Goal: Navigation & Orientation: Understand site structure

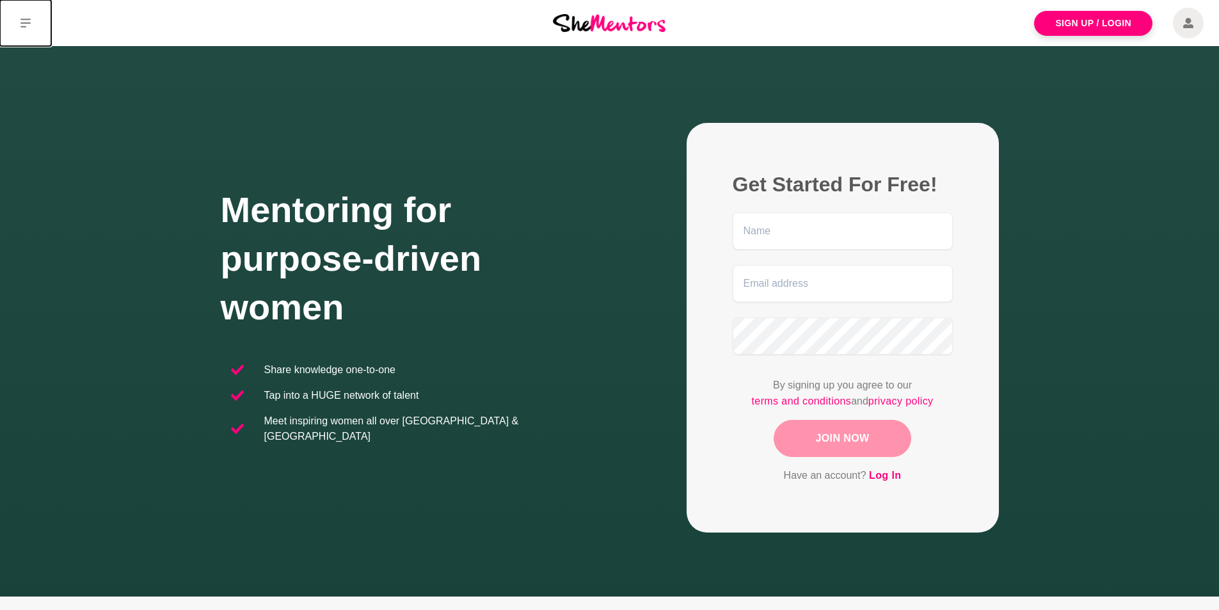
click at [22, 23] on icon at bounding box center [25, 23] width 10 height 9
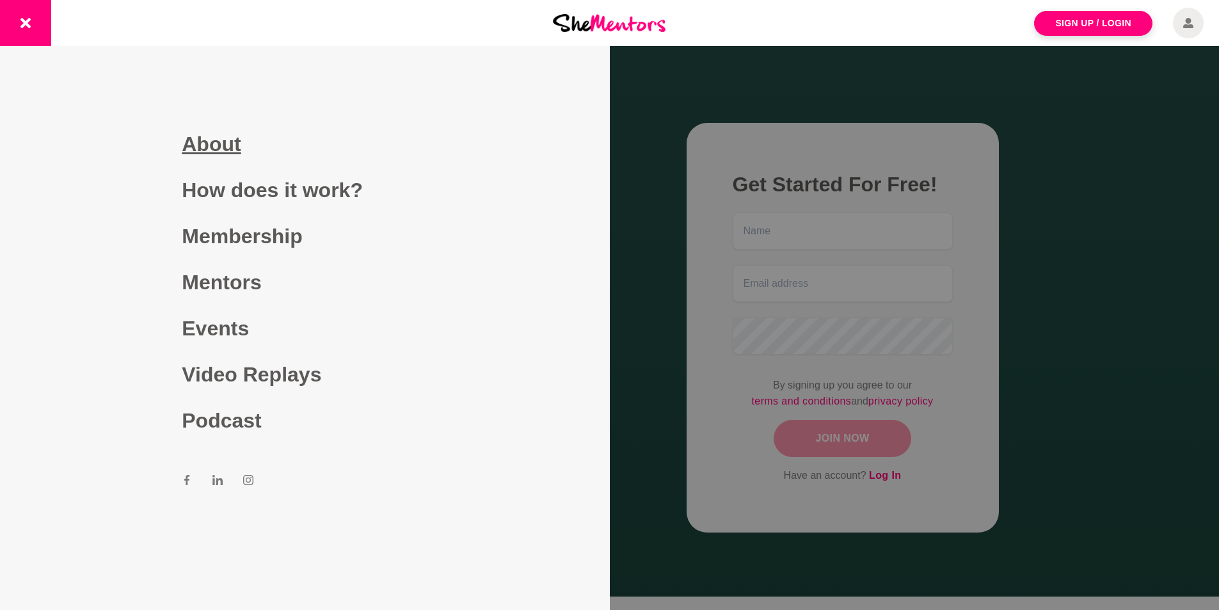
click at [228, 140] on link "About" at bounding box center [305, 144] width 246 height 46
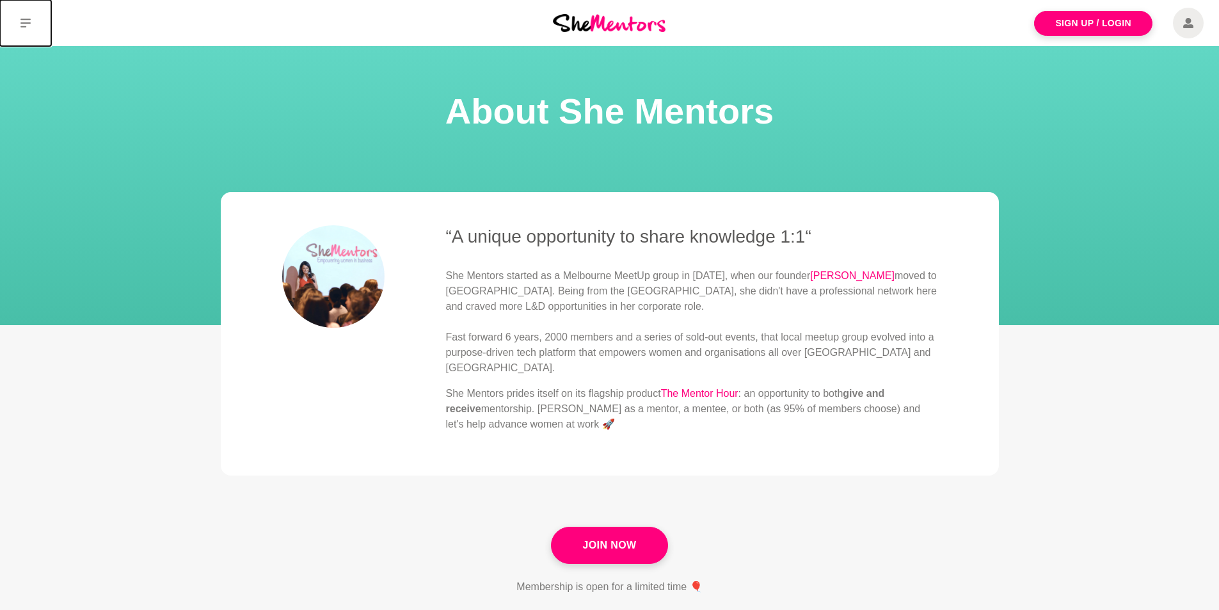
click at [26, 19] on icon at bounding box center [25, 23] width 10 height 9
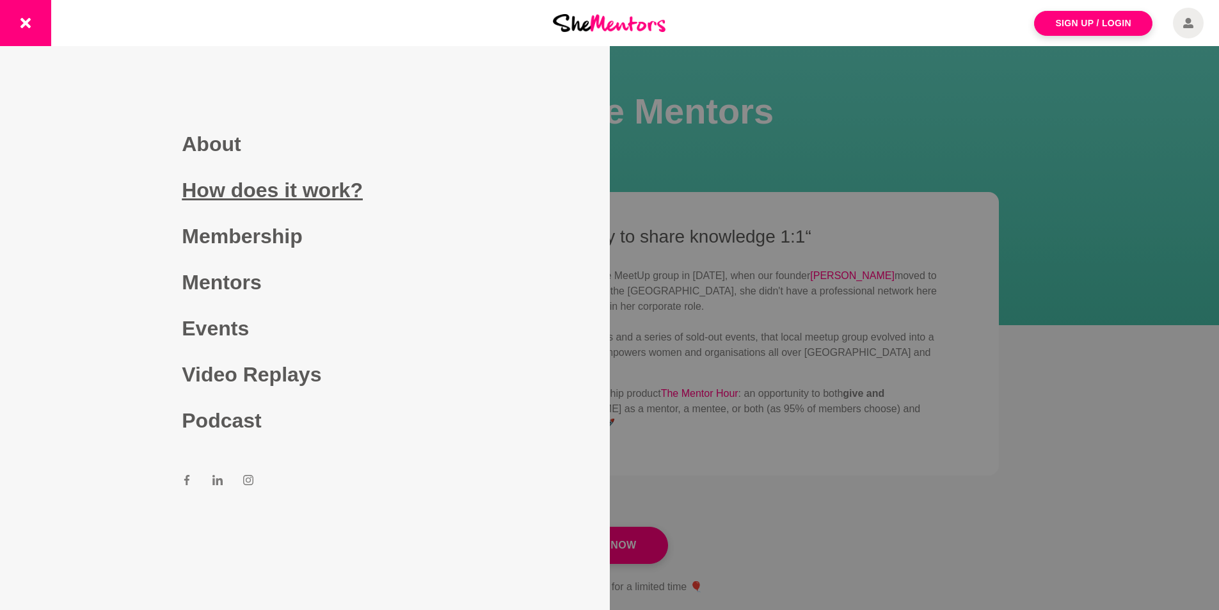
click at [334, 197] on link "How does it work?" at bounding box center [305, 190] width 246 height 46
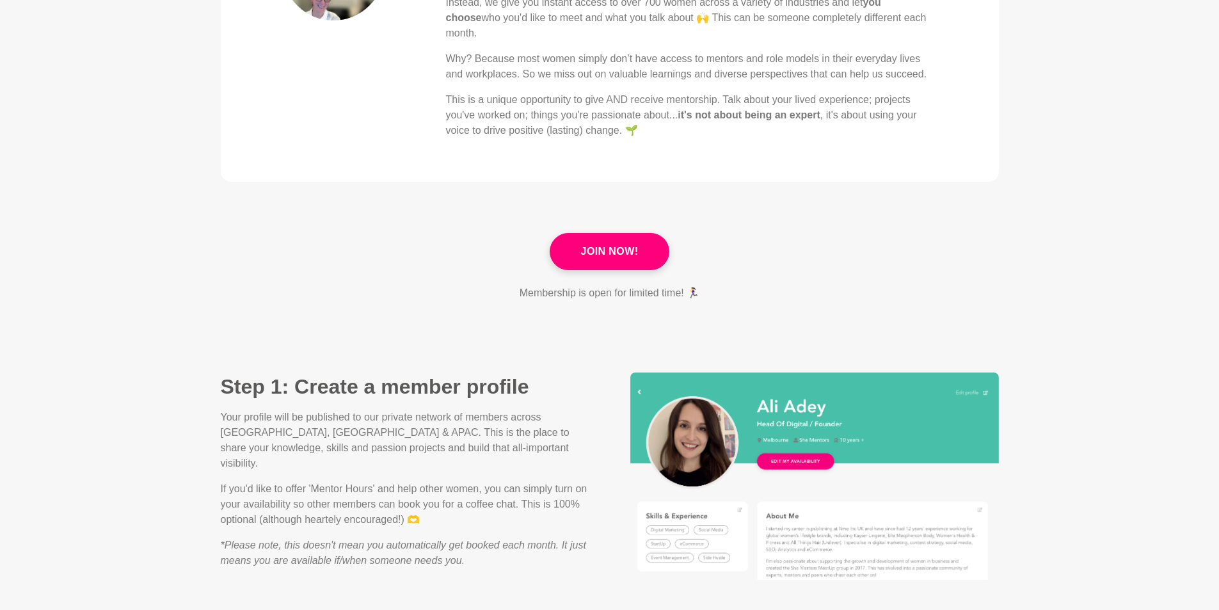
scroll to position [512, 0]
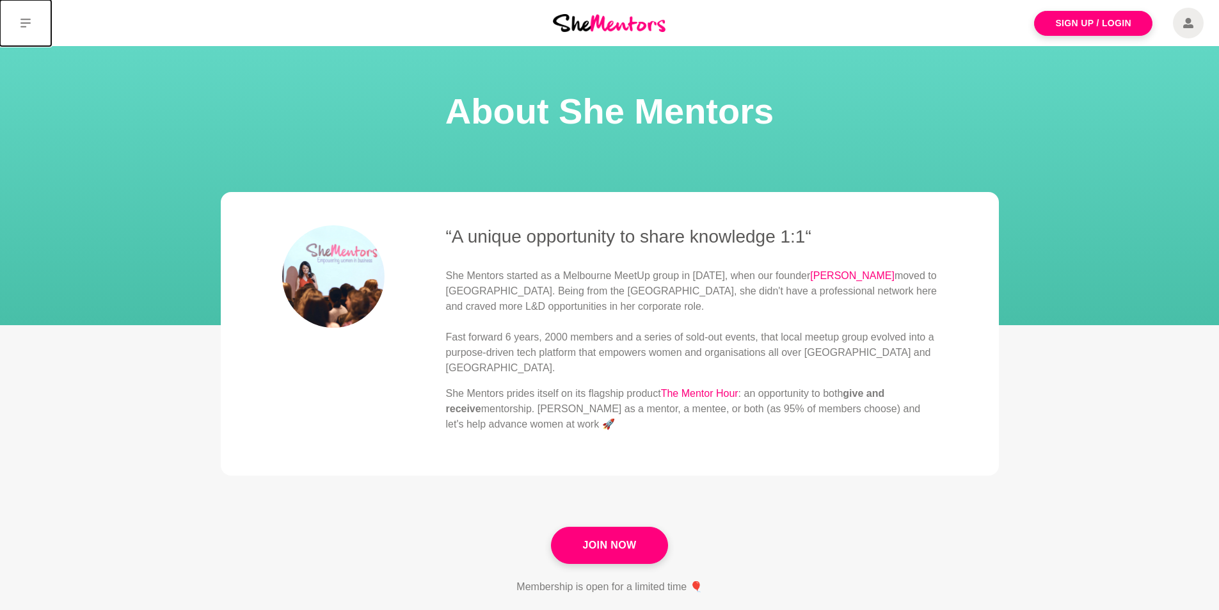
click at [26, 16] on button at bounding box center [25, 23] width 51 height 46
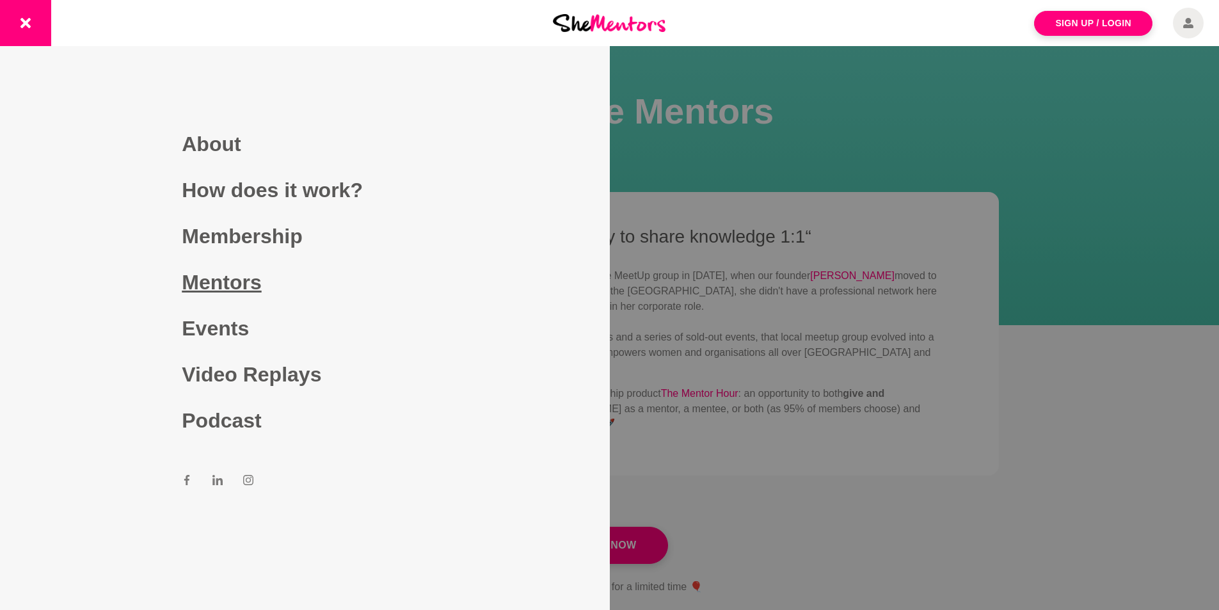
click at [250, 281] on link "Mentors" at bounding box center [305, 282] width 246 height 46
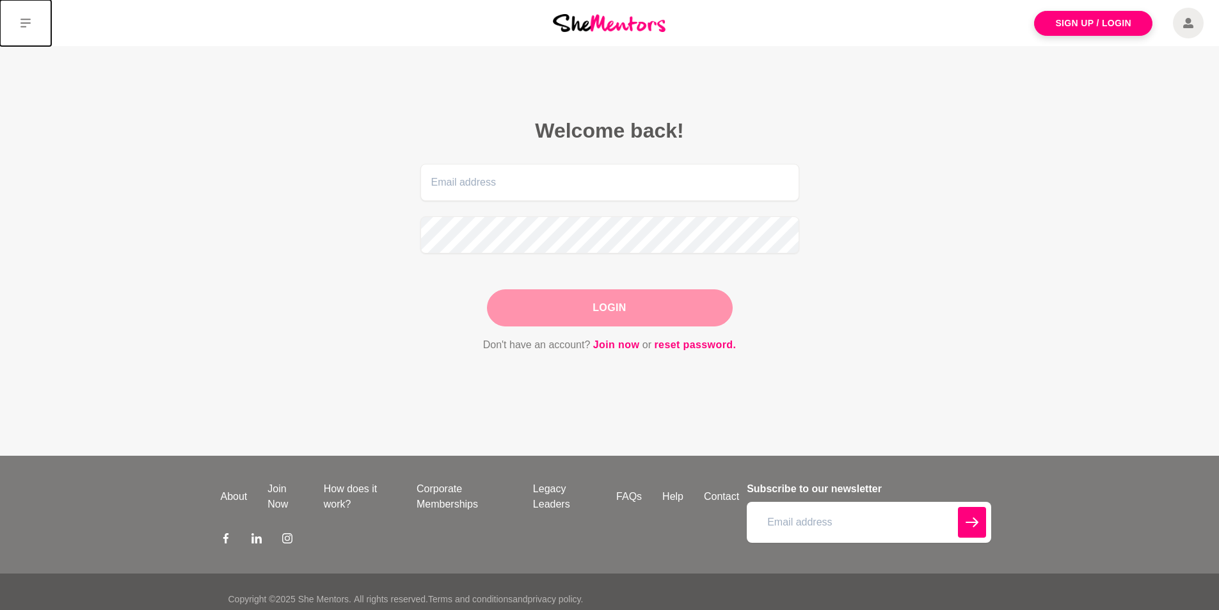
click at [29, 19] on icon at bounding box center [25, 23] width 10 height 10
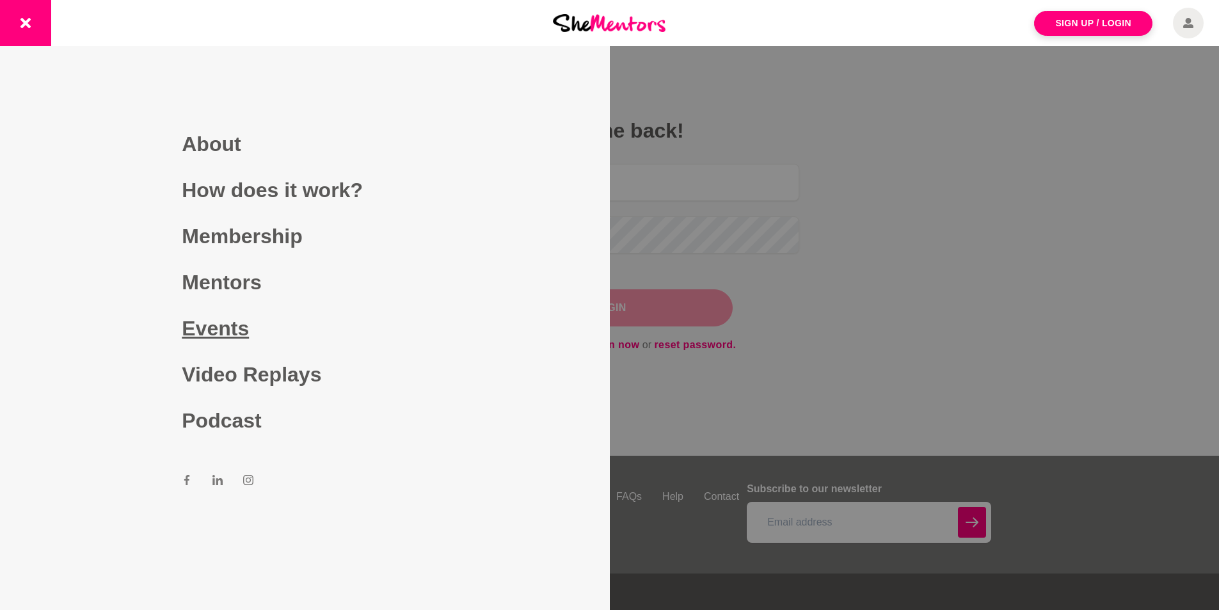
click at [231, 324] on link "Events" at bounding box center [305, 328] width 246 height 46
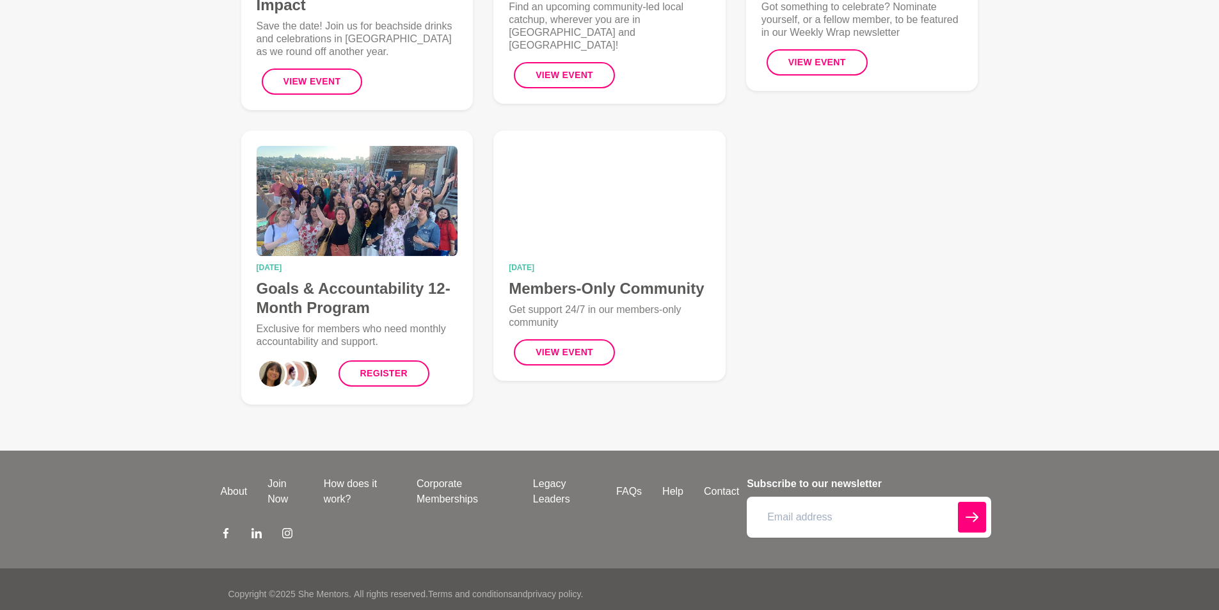
scroll to position [650, 0]
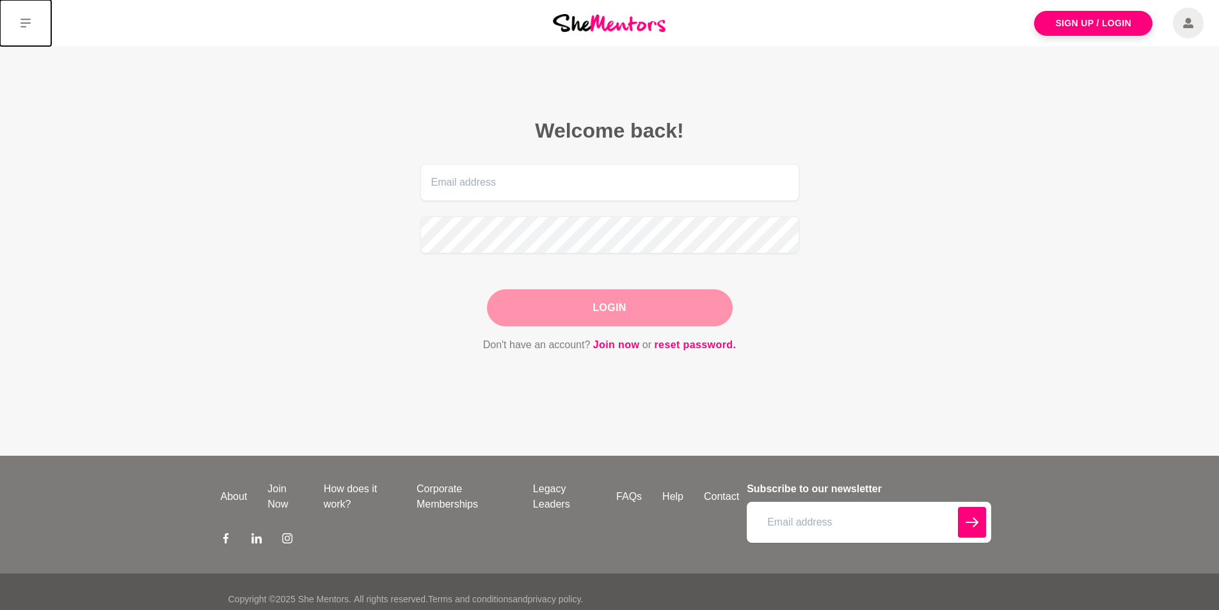
click at [21, 27] on icon at bounding box center [25, 23] width 10 height 10
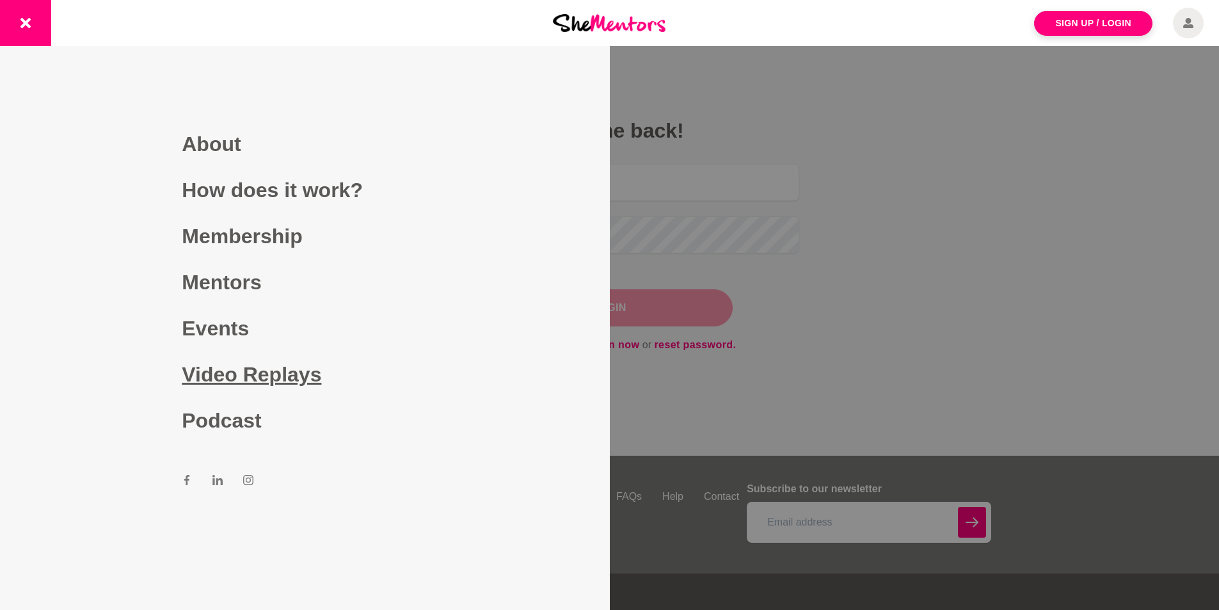
click at [274, 385] on link "Video Replays" at bounding box center [305, 374] width 246 height 46
